Goal: Task Accomplishment & Management: Manage account settings

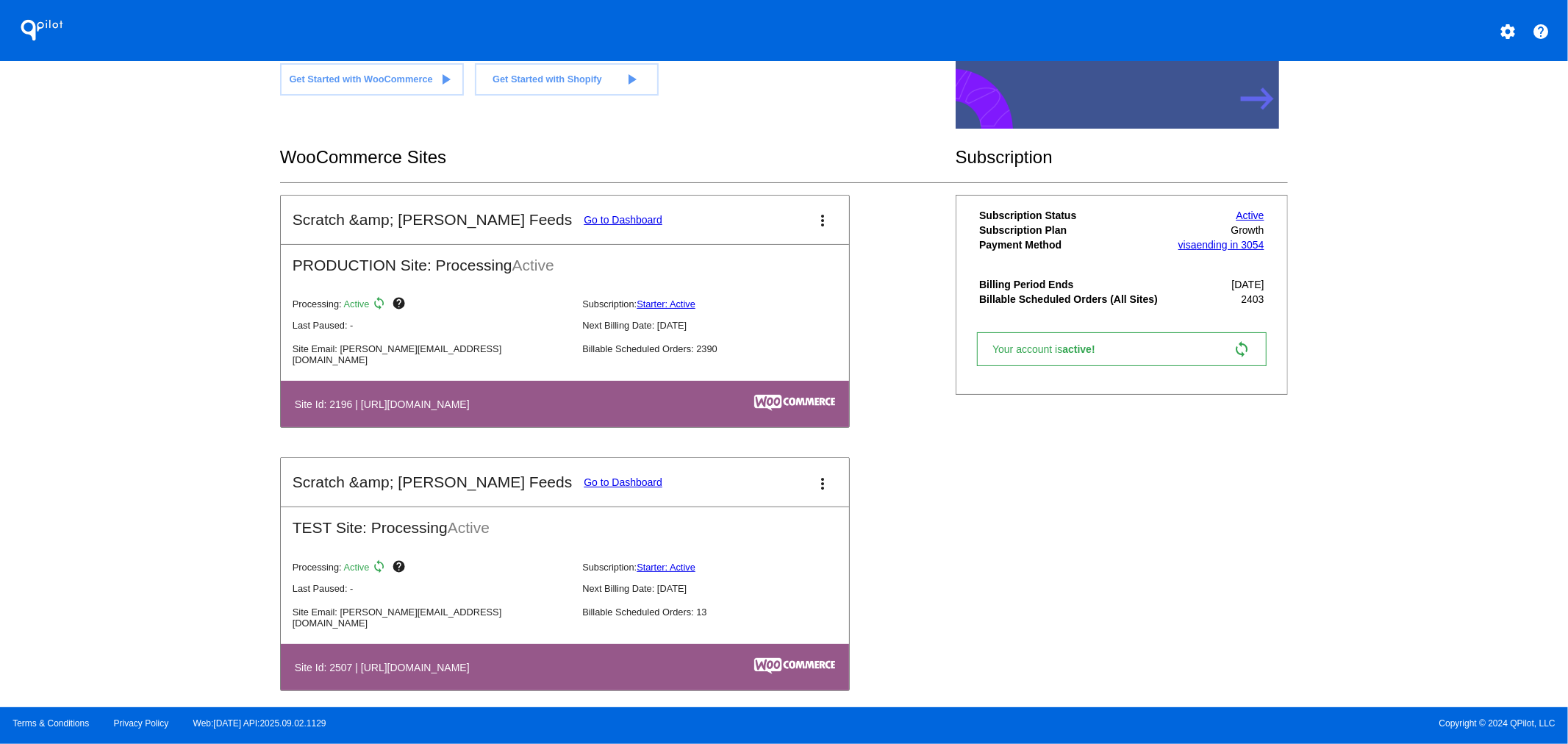
scroll to position [201, 0]
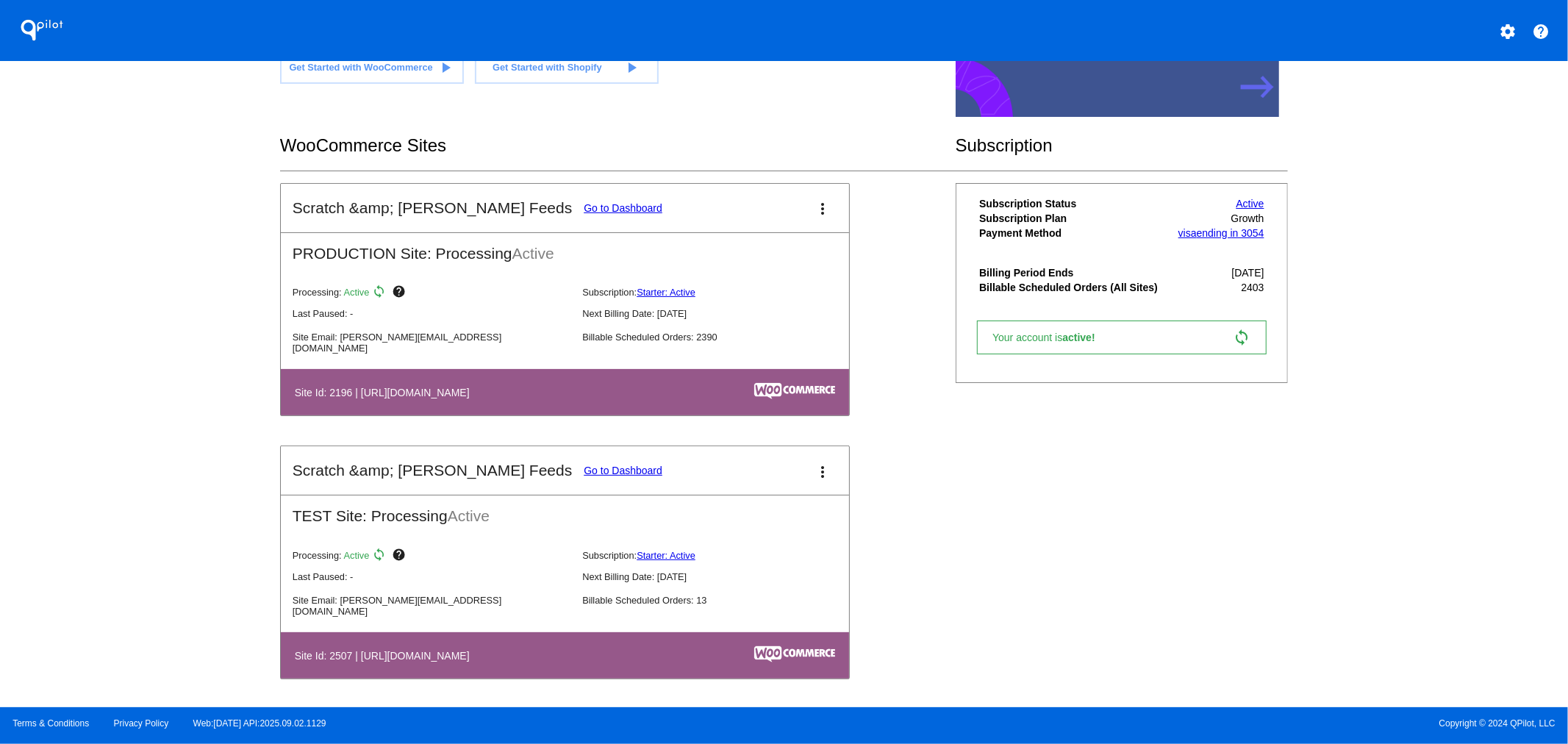
click at [584, 210] on link "Go to Dashboard" at bounding box center [623, 208] width 79 height 12
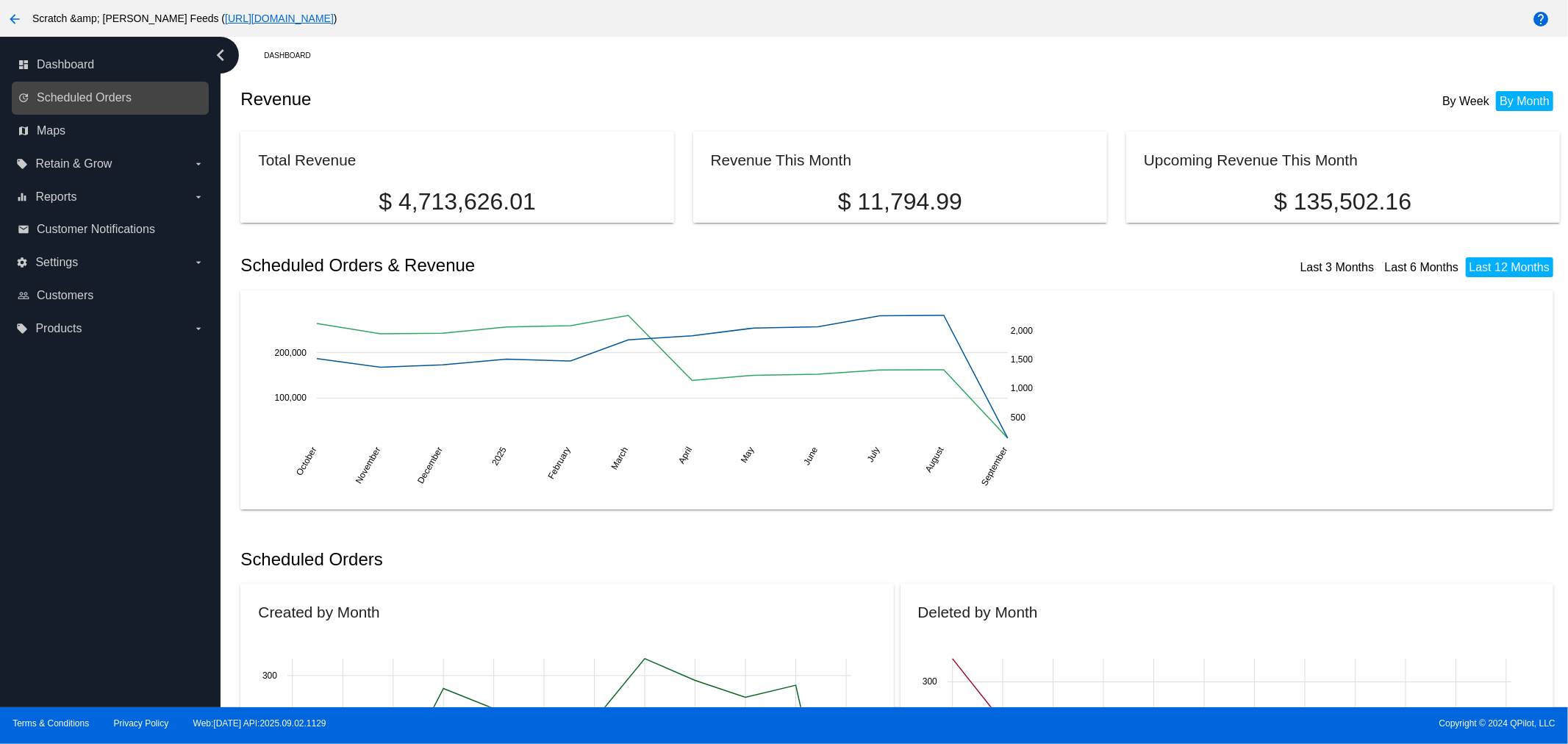
click at [133, 97] on link "update Scheduled Orders" at bounding box center [111, 97] width 187 height 23
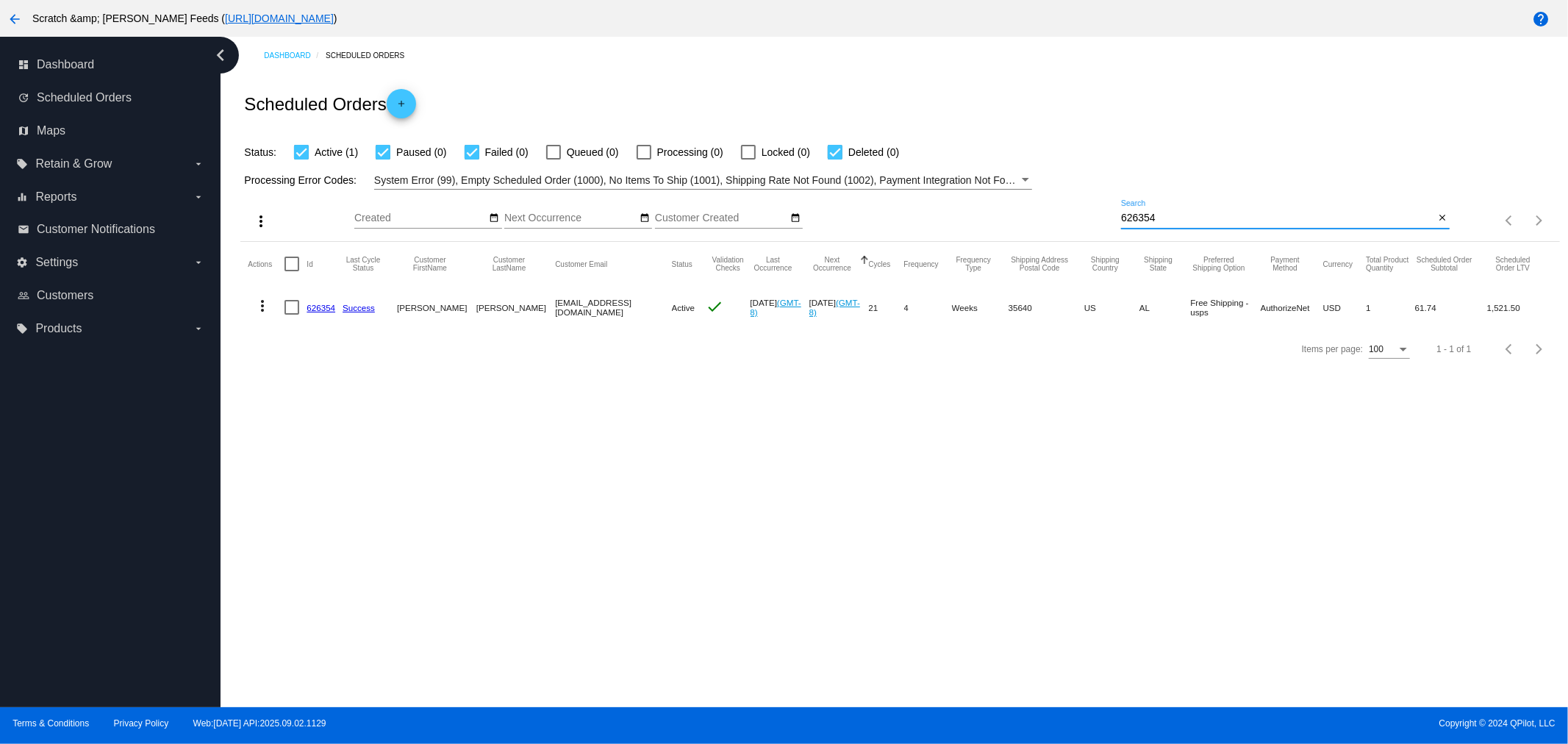
drag, startPoint x: 1170, startPoint y: 221, endPoint x: 1095, endPoint y: 217, distance: 75.1
click at [1095, 217] on div "more_vert Sep Jan Feb Mar [DATE]" at bounding box center [899, 215] width 1318 height 52
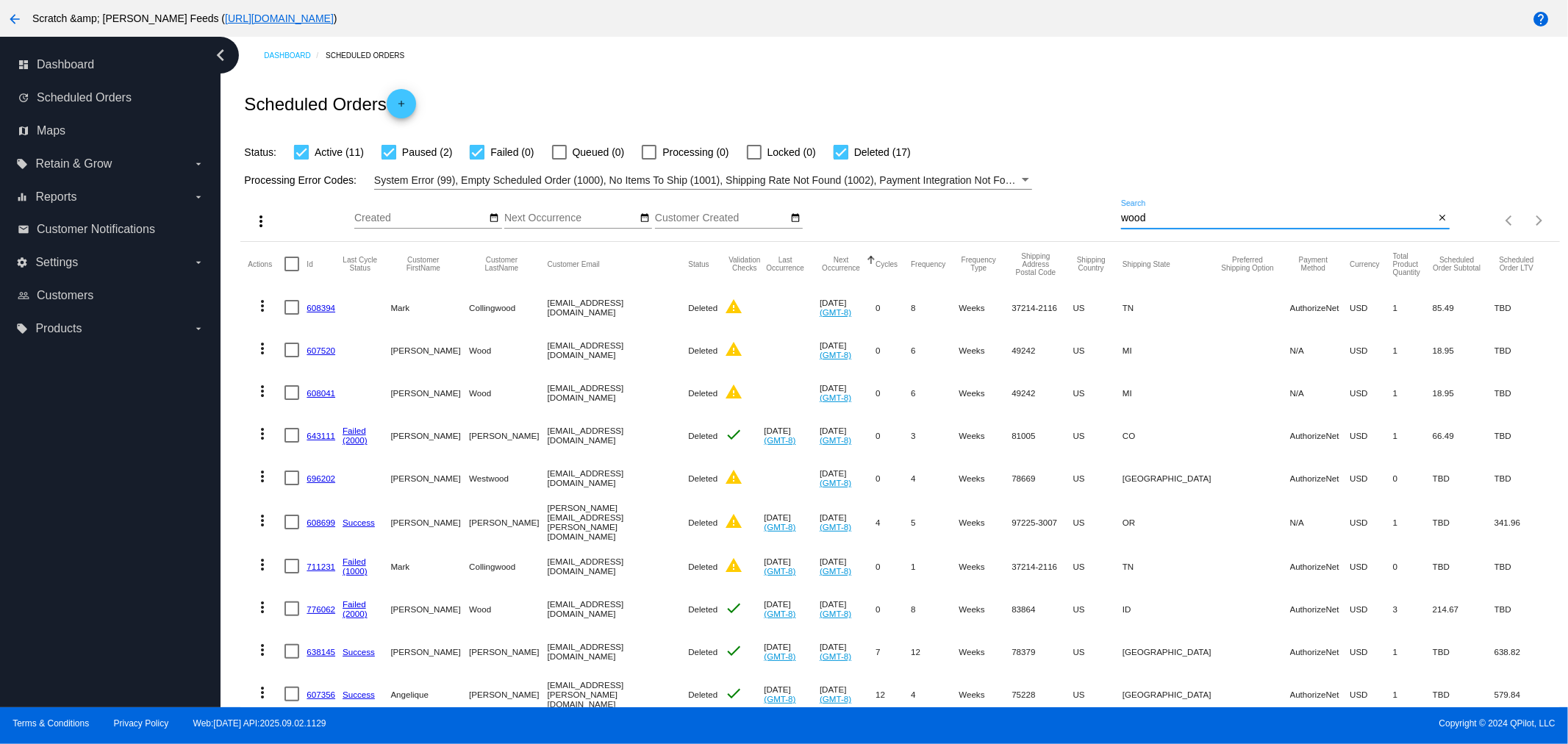
type input "wood"
click at [842, 155] on div at bounding box center [841, 152] width 14 height 14
click at [841, 159] on input "Deleted (17)" at bounding box center [840, 159] width 1 height 1
checkbox input "false"
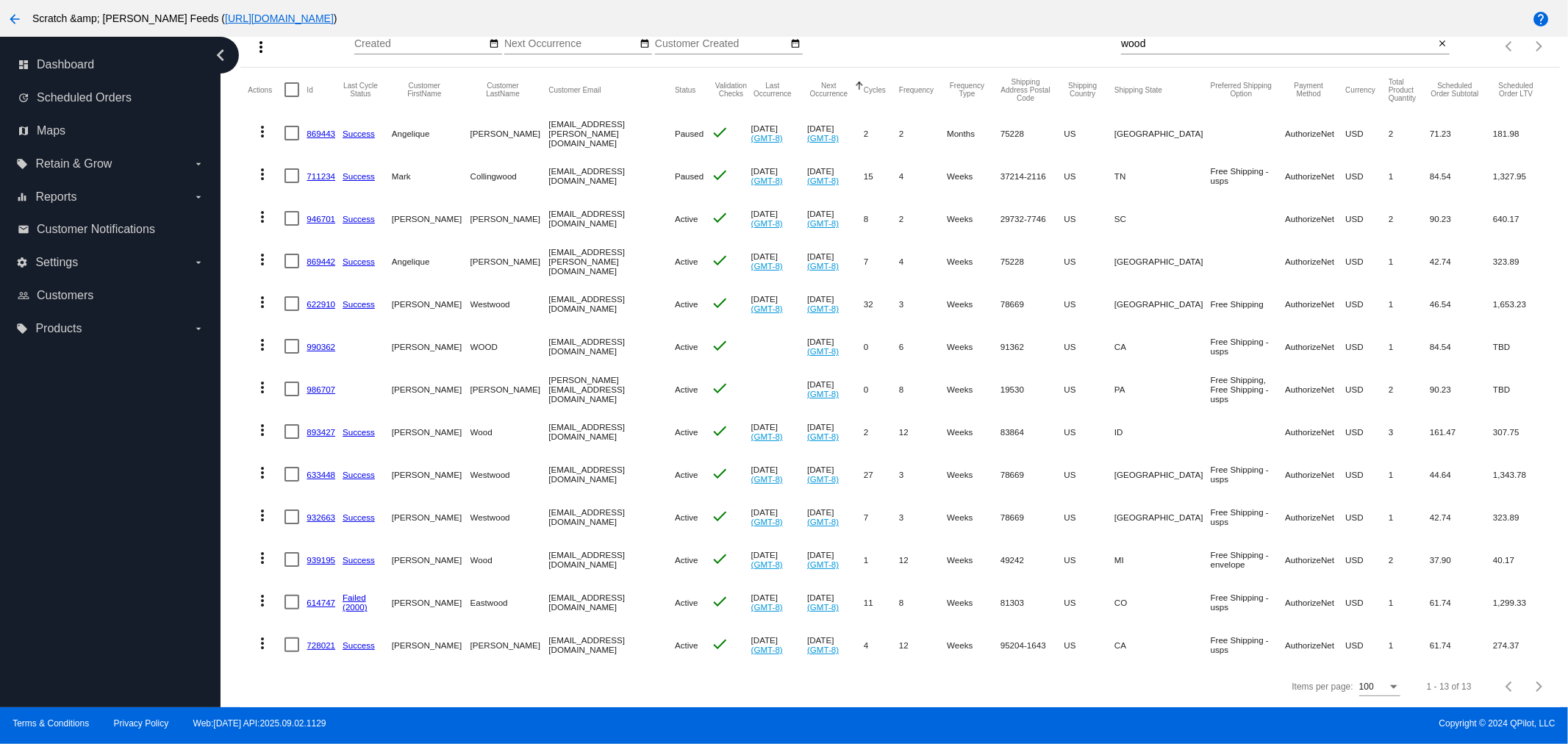
scroll to position [186, 0]
drag, startPoint x: 616, startPoint y: 548, endPoint x: 523, endPoint y: 553, distance: 93.1
click at [548, 553] on mat-cell "[EMAIL_ADDRESS][DOMAIN_NAME]" at bounding box center [611, 559] width 126 height 43
copy mat-cell "[EMAIL_ADDRESS][DOMAIN_NAME]"
